Goal: Find contact information: Find contact information

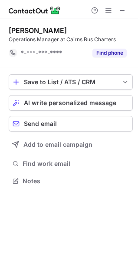
scroll to position [175, 138]
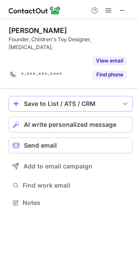
scroll to position [183, 138]
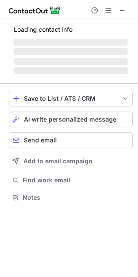
scroll to position [203, 138]
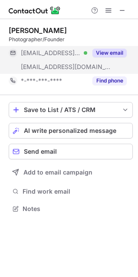
click at [109, 49] on button "View email" at bounding box center [109, 53] width 34 height 9
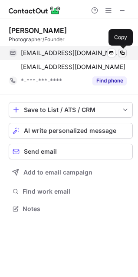
click at [125, 49] on span at bounding box center [122, 52] width 7 height 7
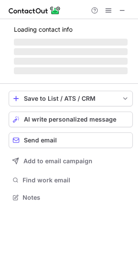
scroll to position [196, 138]
